Goal: Contribute content

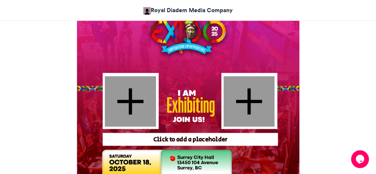
scroll to position [209, 0]
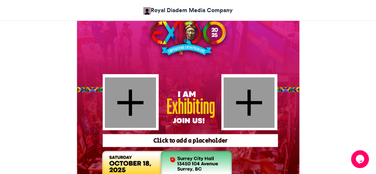
click at [208, 143] on div "Click to add a placeholder" at bounding box center [190, 140] width 171 height 9
click at [125, 99] on div at bounding box center [130, 102] width 51 height 50
click at [243, 97] on div at bounding box center [248, 102] width 51 height 50
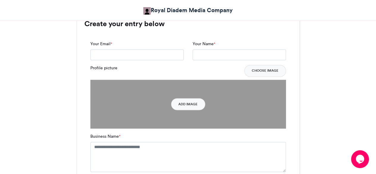
scroll to position [393, 0]
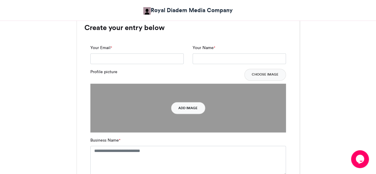
click at [200, 108] on button "Add Image" at bounding box center [188, 108] width 34 height 12
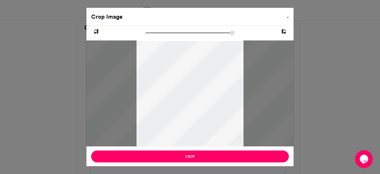
drag, startPoint x: 171, startPoint y: 91, endPoint x: 296, endPoint y: 68, distance: 126.4
click at [296, 68] on div "Crop Image × Crop" at bounding box center [190, 87] width 380 height 174
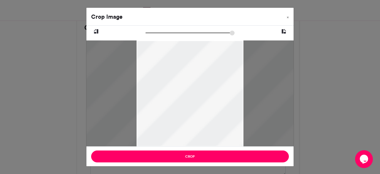
click at [94, 32] on icon at bounding box center [96, 32] width 5 height 8
type input "******"
click at [94, 32] on icon at bounding box center [96, 32] width 5 height 8
click at [287, 16] on button "×" at bounding box center [288, 16] width 12 height 17
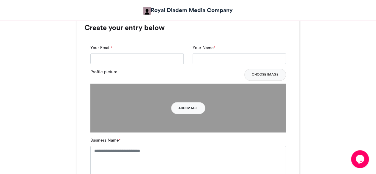
click at [184, 108] on button "Add Image" at bounding box center [188, 108] width 34 height 12
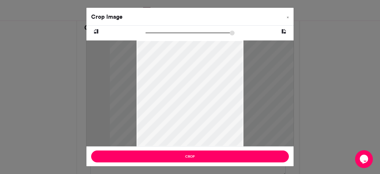
drag, startPoint x: 187, startPoint y: 82, endPoint x: 237, endPoint y: 88, distance: 50.2
click at [237, 88] on div at bounding box center [211, 93] width 203 height 106
click at [287, 17] on span "×" at bounding box center [288, 17] width 2 height 4
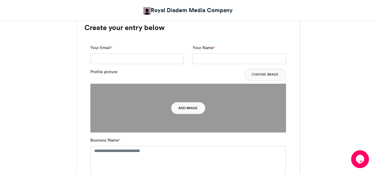
click at [188, 102] on button "Add Image" at bounding box center [188, 108] width 34 height 12
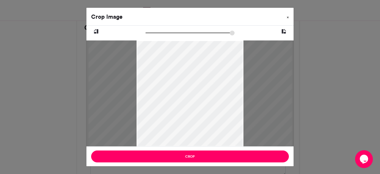
click at [286, 17] on button "×" at bounding box center [288, 16] width 12 height 17
